Goal: Information Seeking & Learning: Find specific page/section

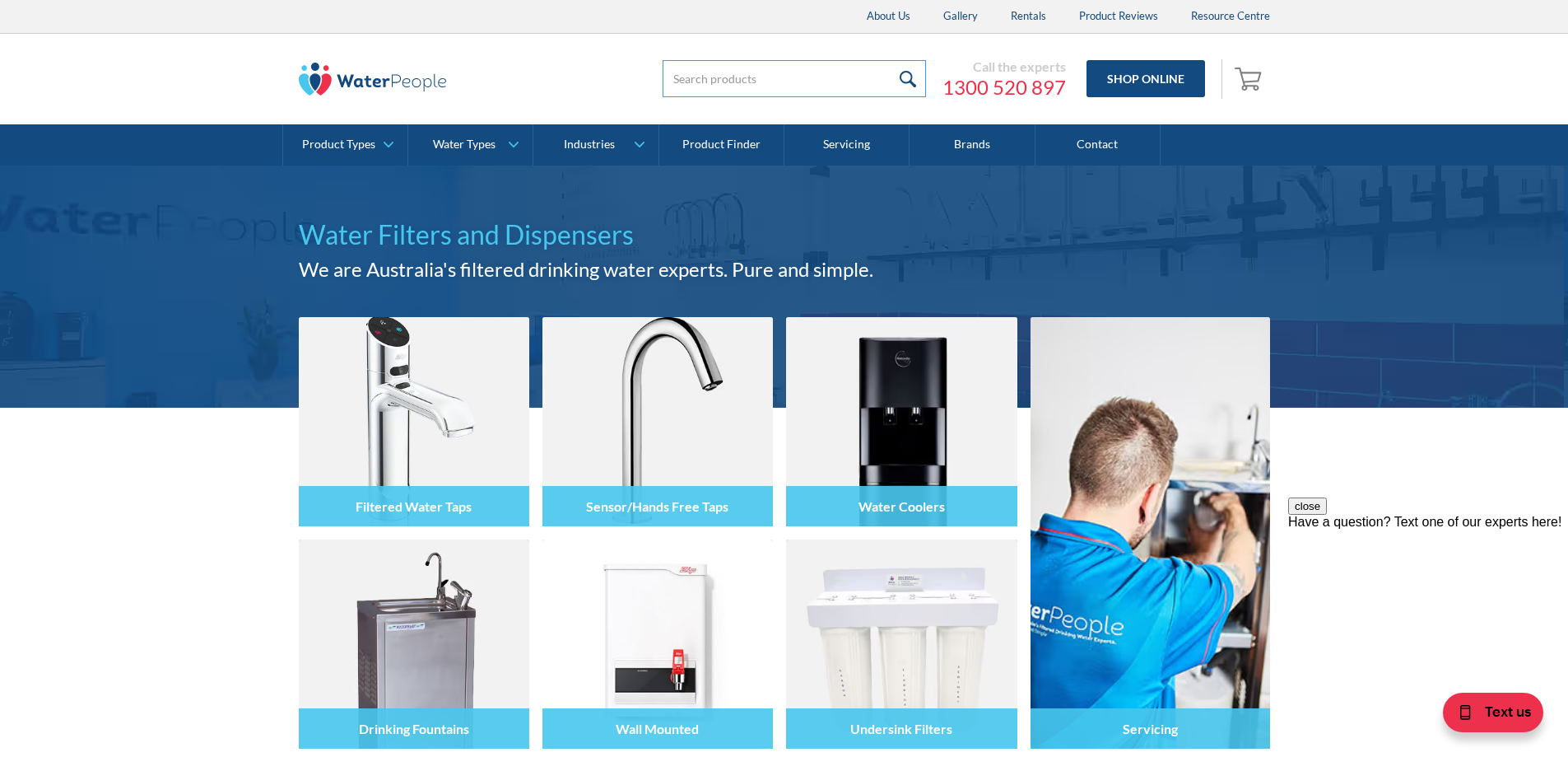
click at [793, 72] on input "search" at bounding box center [794, 78] width 263 height 37
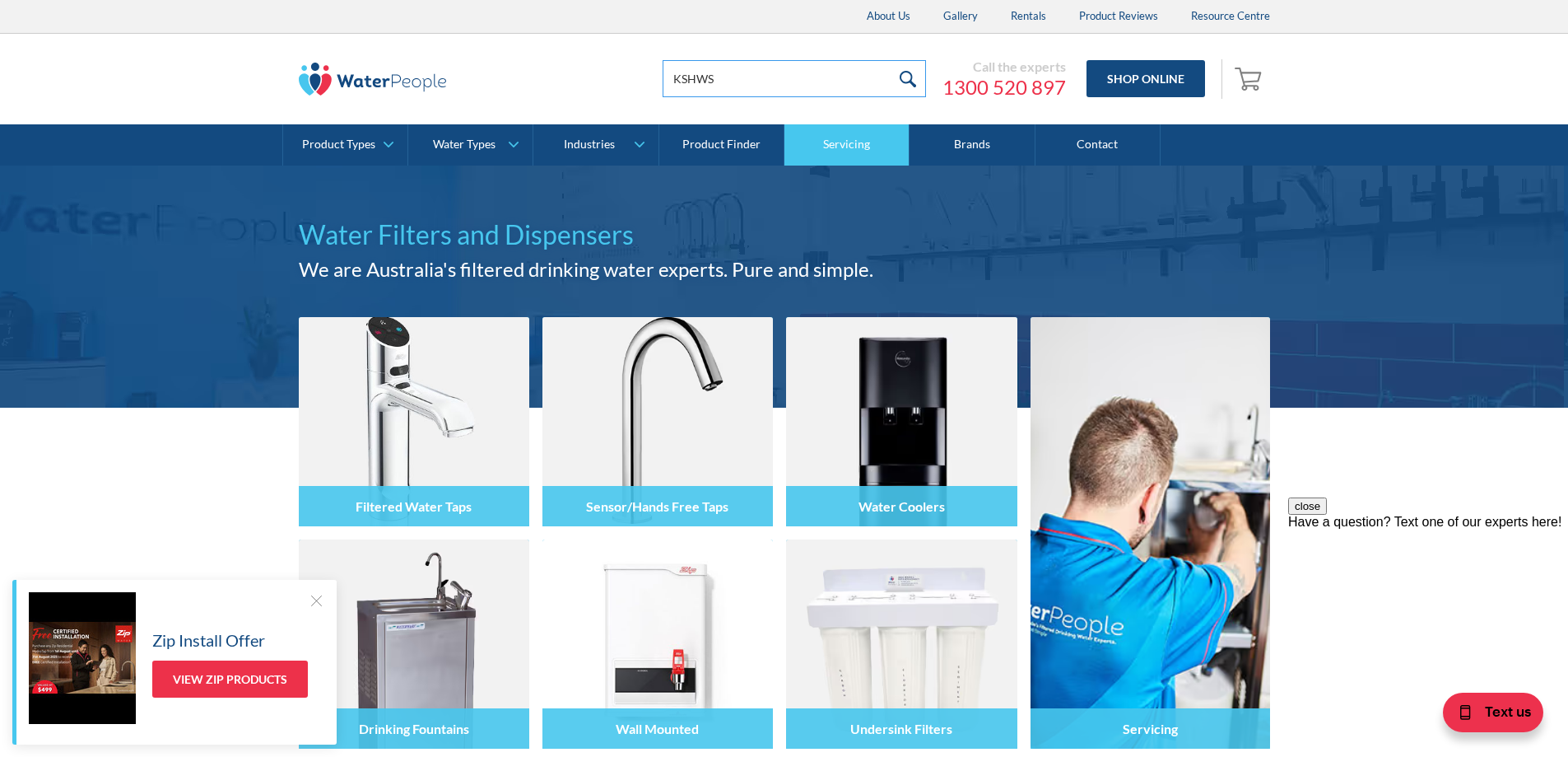
type input "KSHWSPRCHR"
click at [912, 78] on input "submit" at bounding box center [908, 78] width 36 height 37
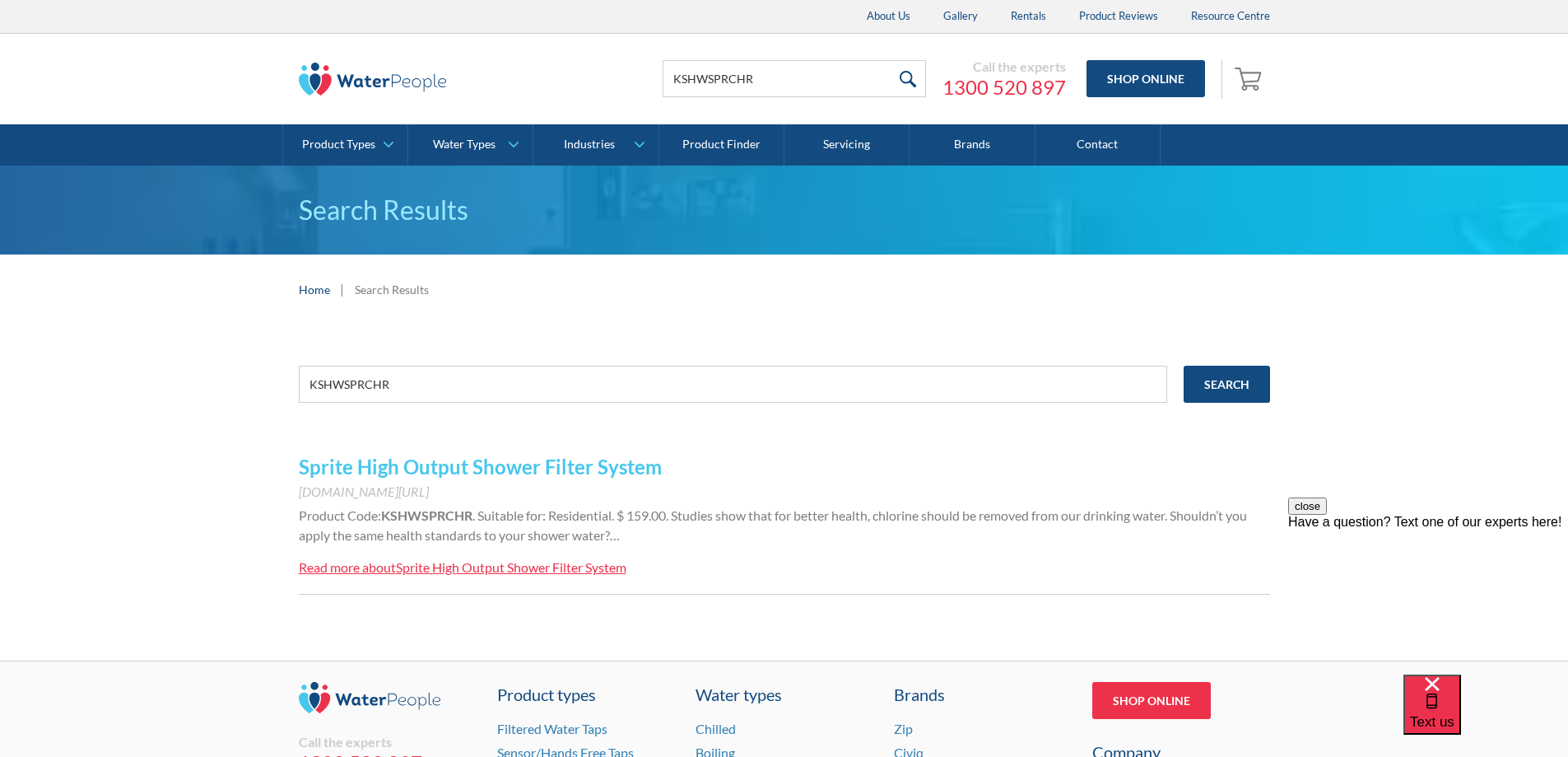
click at [629, 465] on link "Sprite High Output Shower Filter System" at bounding box center [480, 466] width 364 height 24
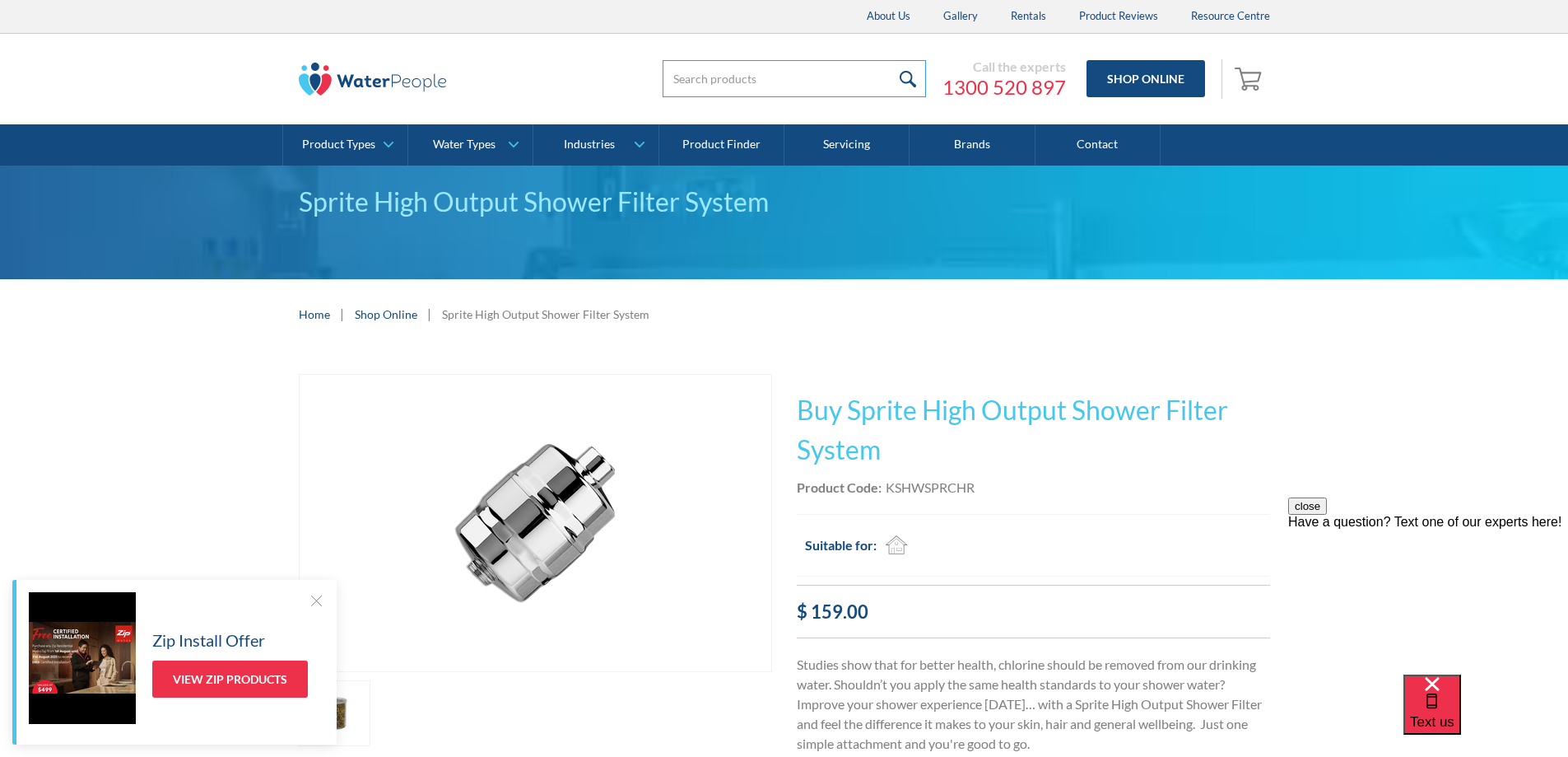
click at [768, 72] on input "search" at bounding box center [794, 78] width 263 height 37
type input "KBTHSPR"
click at [905, 70] on input "submit" at bounding box center [908, 78] width 36 height 37
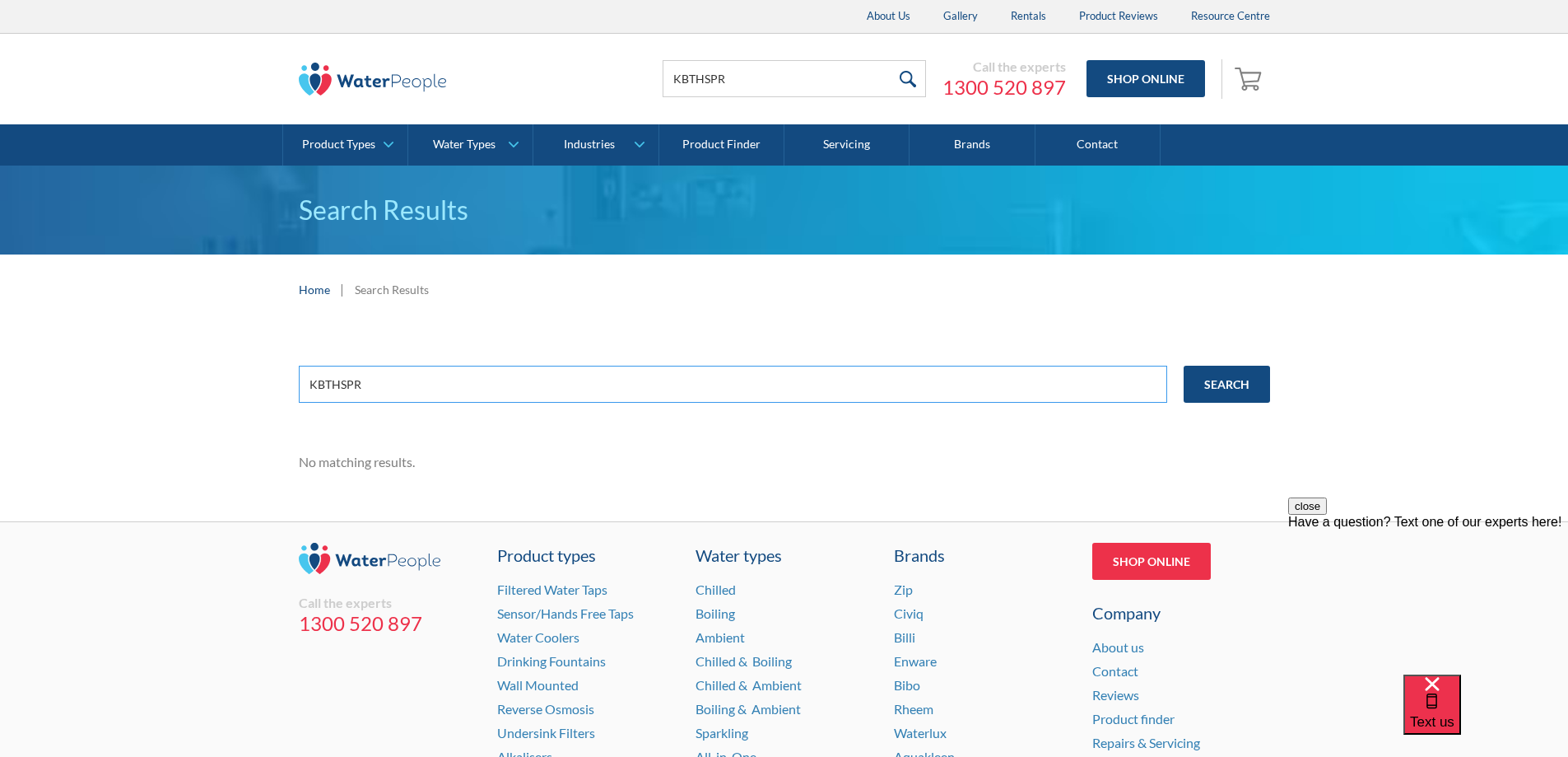
click at [527, 372] on input "KBTHSPR" at bounding box center [733, 384] width 869 height 37
type input "K"
type input "bath filter"
click at [1239, 380] on input "Search" at bounding box center [1228, 384] width 87 height 37
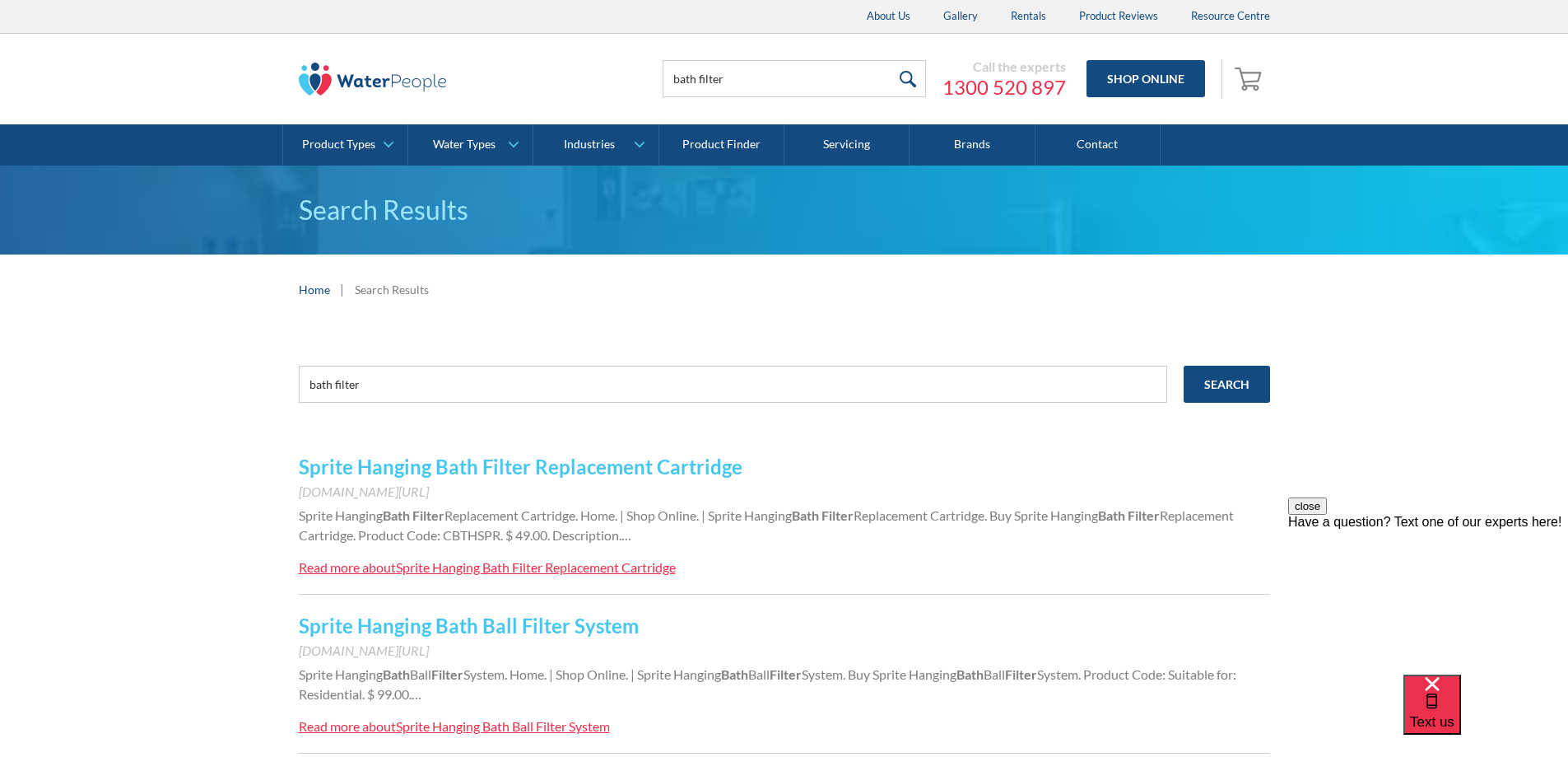
click at [629, 460] on link "Sprite Hanging Bath Filter Replacement Cartridge" at bounding box center [521, 466] width 444 height 24
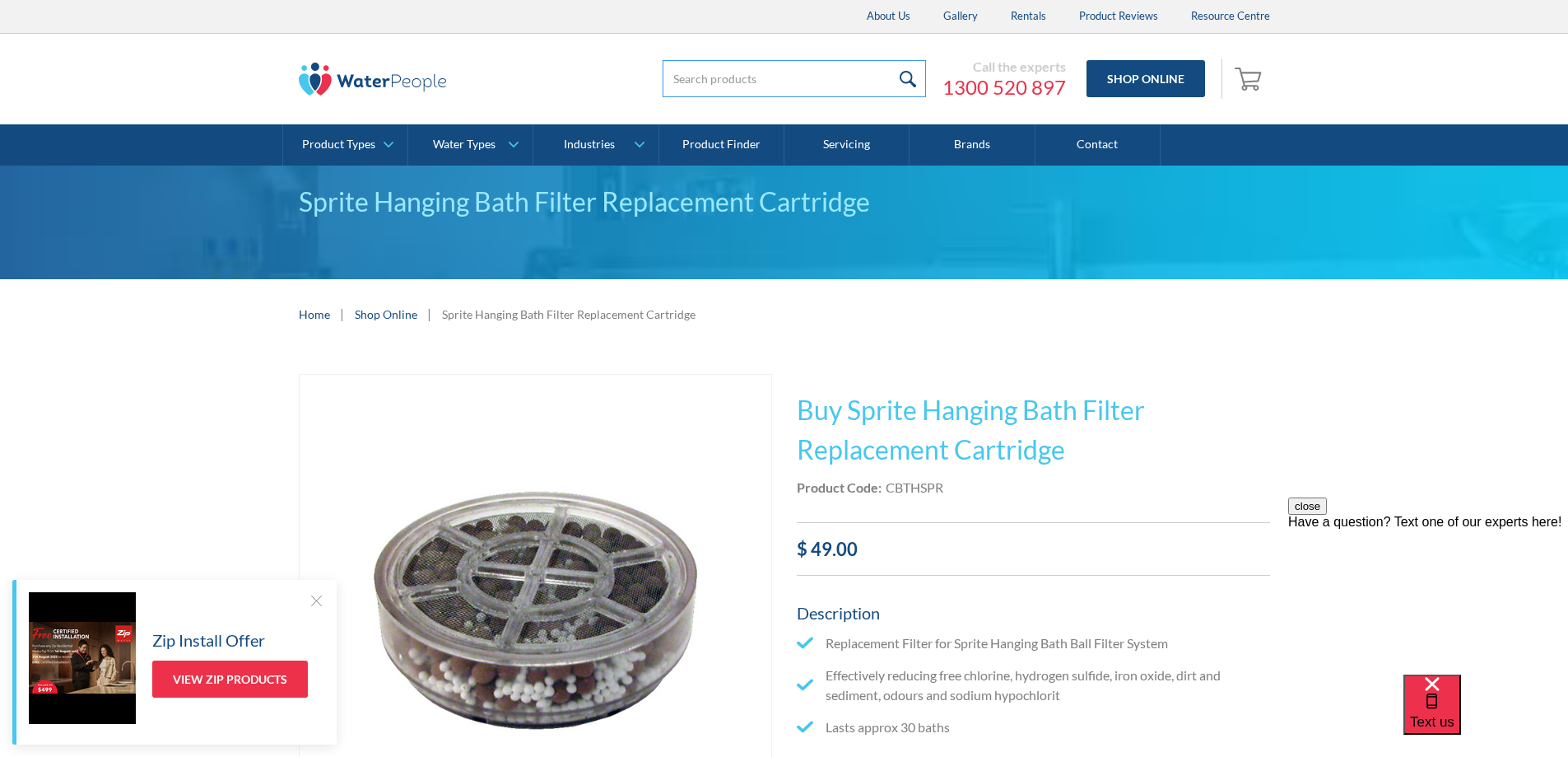
click at [744, 76] on input "search" at bounding box center [794, 78] width 263 height 37
type input "BATH"
click at [891, 60] on input "submit" at bounding box center [908, 78] width 36 height 37
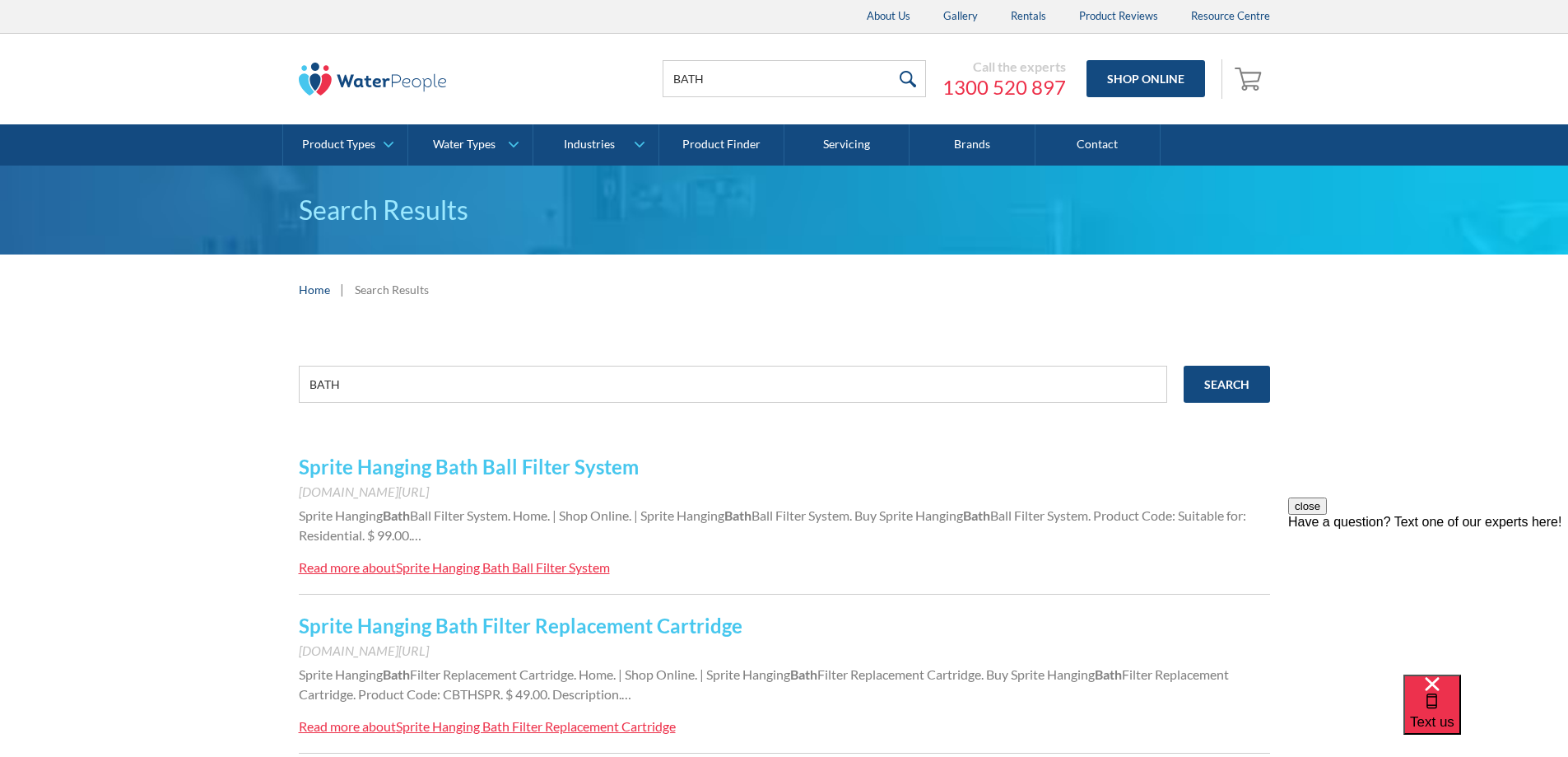
click at [461, 462] on link "Sprite Hanging Bath Ball Filter System" at bounding box center [469, 466] width 340 height 24
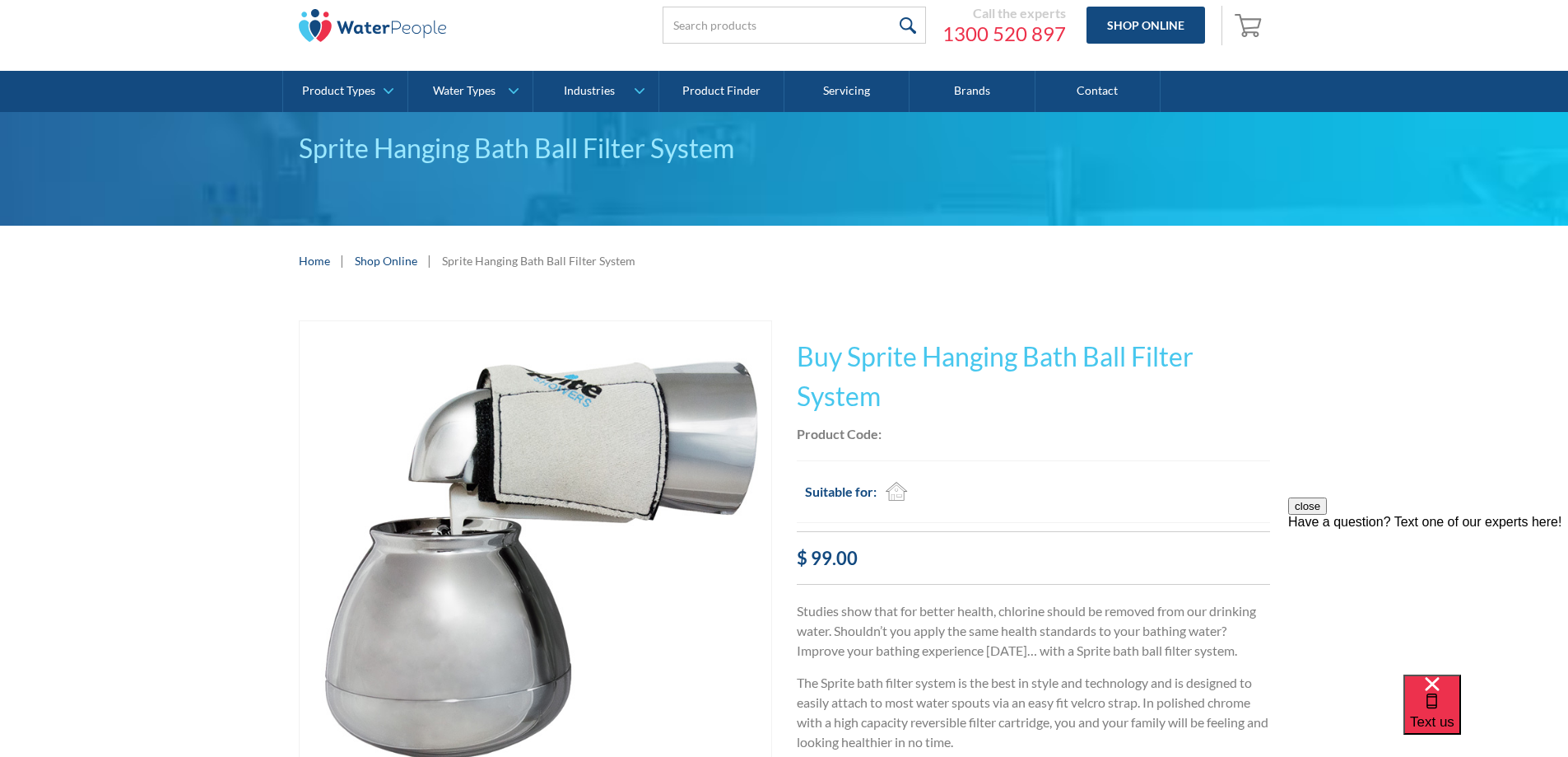
scroll to position [82, 0]
